Goal: Information Seeking & Learning: Learn about a topic

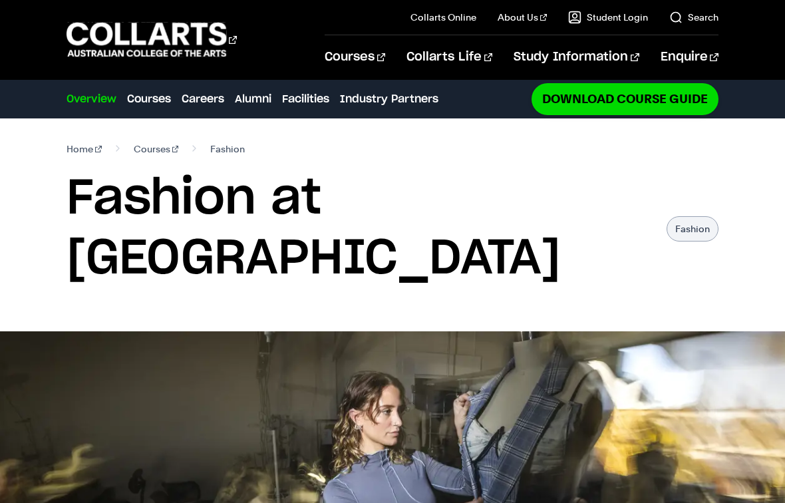
click at [53, 484] on img at bounding box center [392, 490] width 785 height 319
